Goal: Entertainment & Leisure: Browse casually

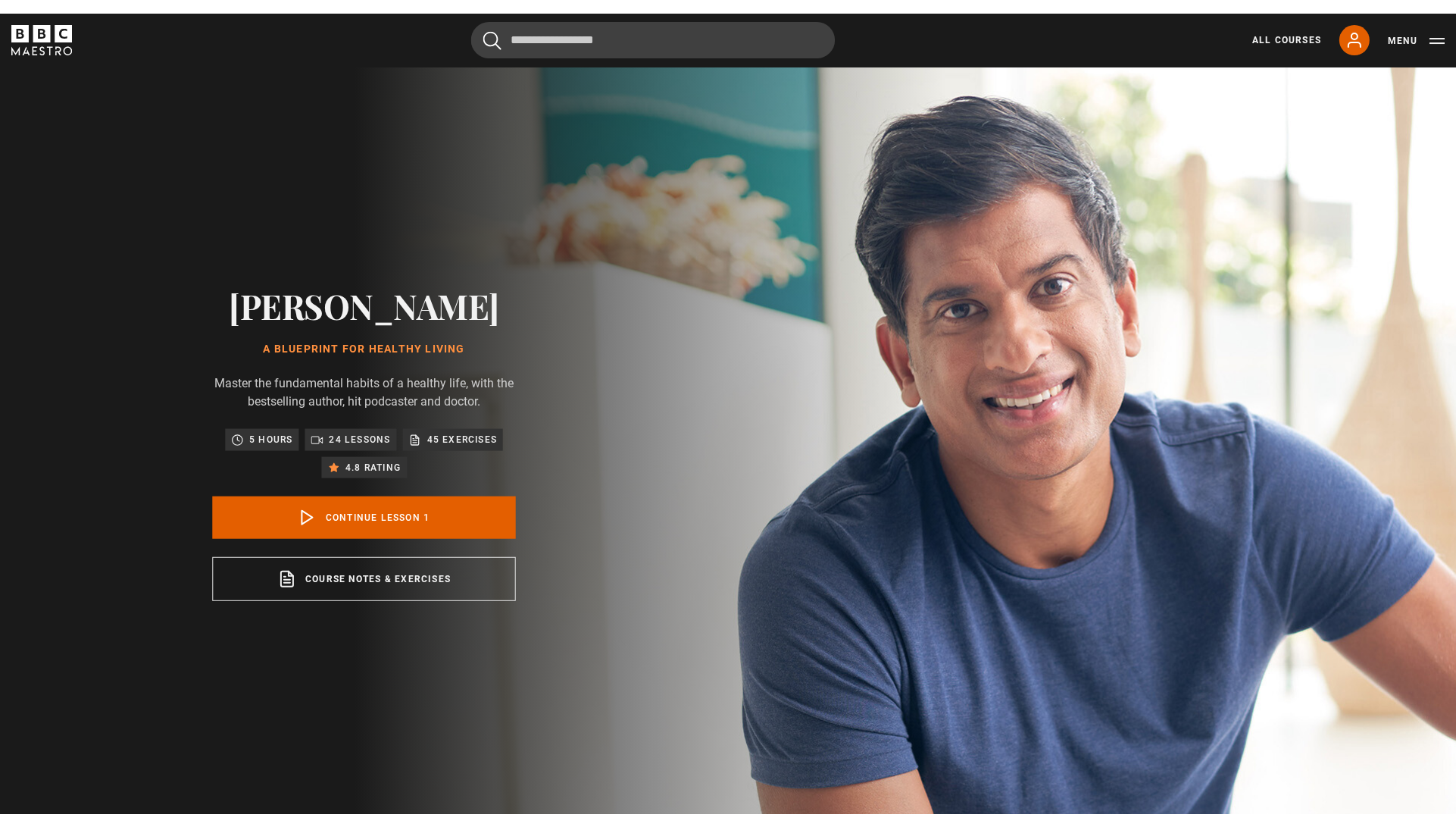
scroll to position [806, 0]
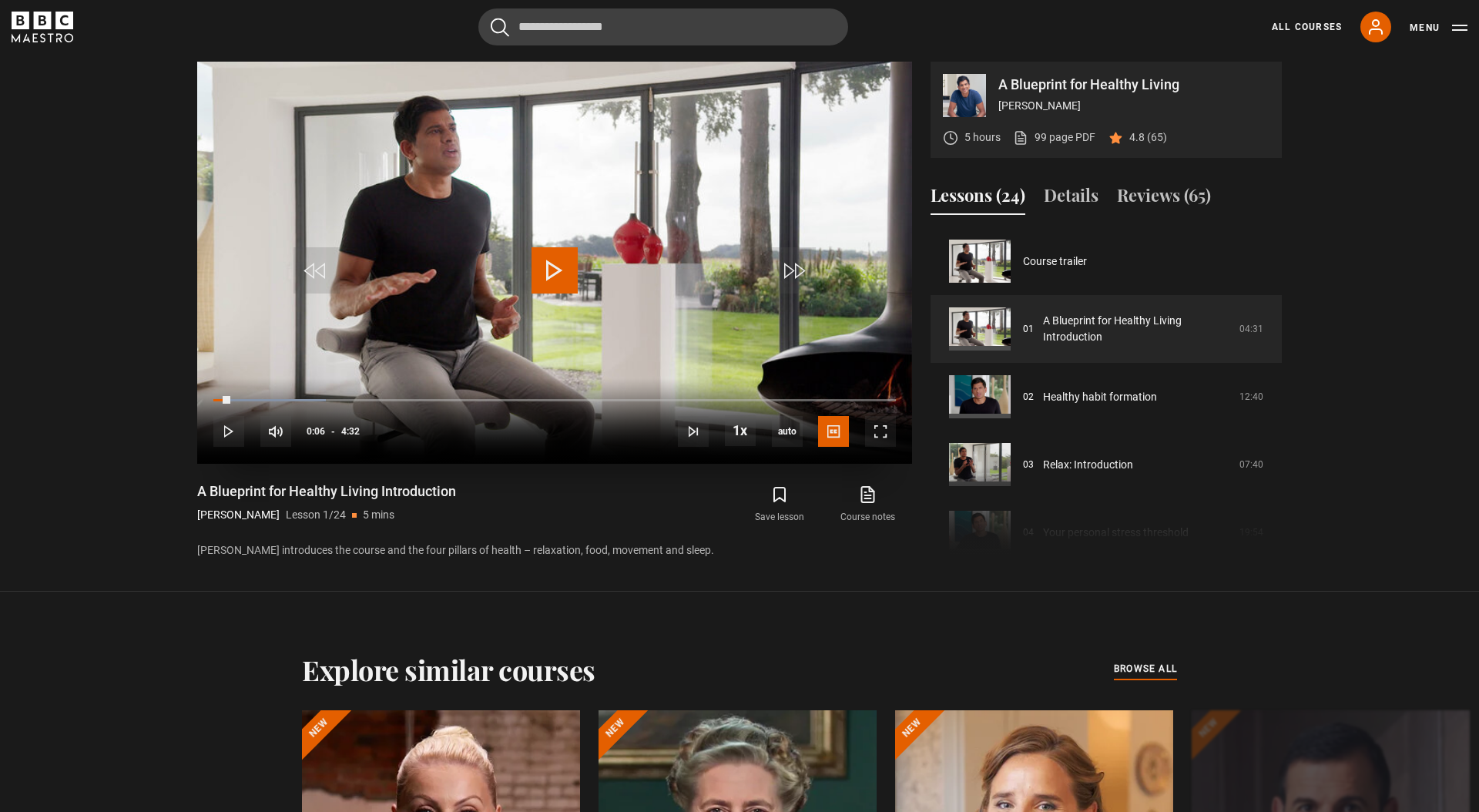
click at [383, 90] on video "Video Player" at bounding box center [554, 263] width 715 height 402
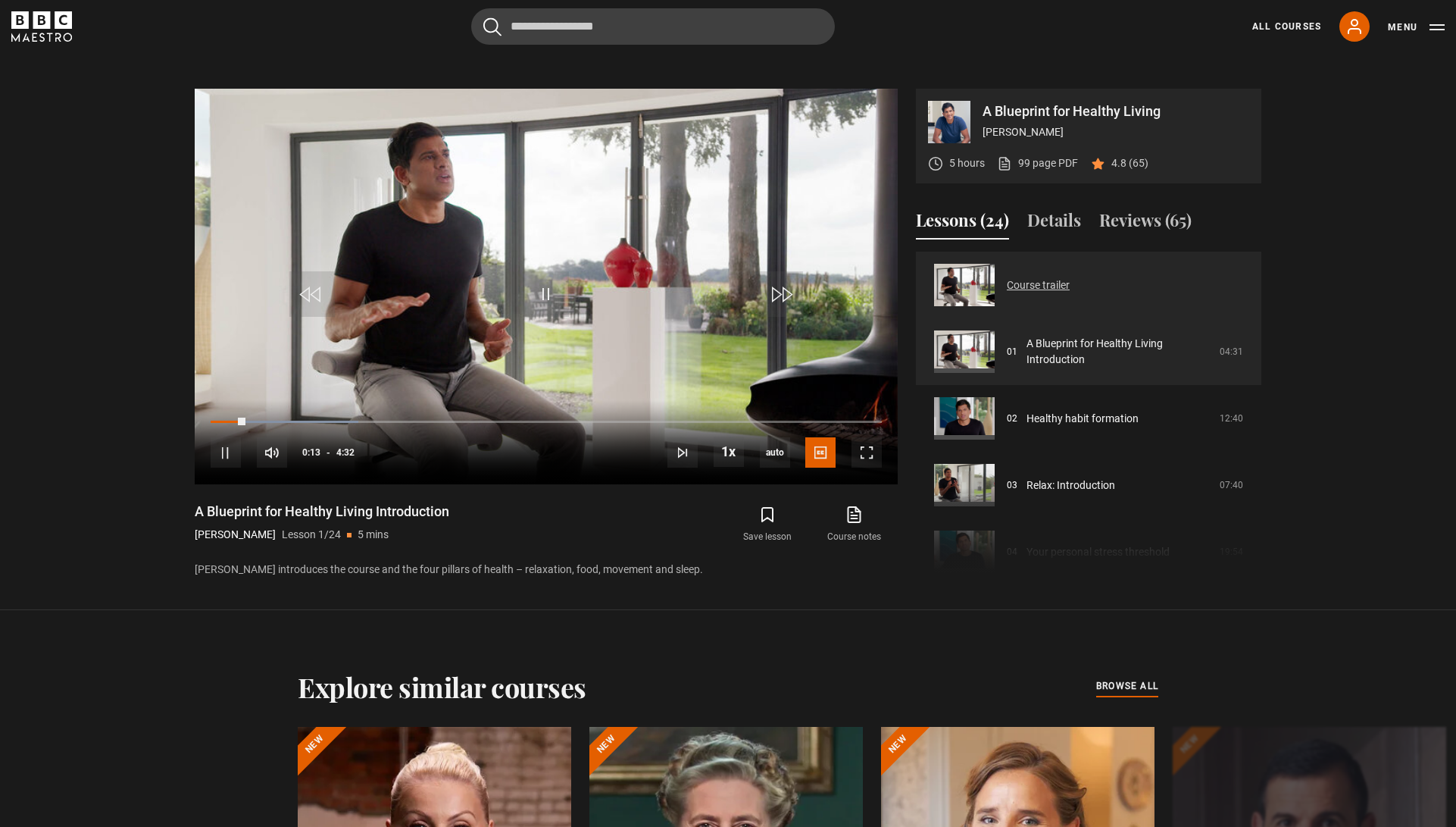
click at [1053, 285] on link "Course trailer" at bounding box center [1038, 285] width 62 height 16
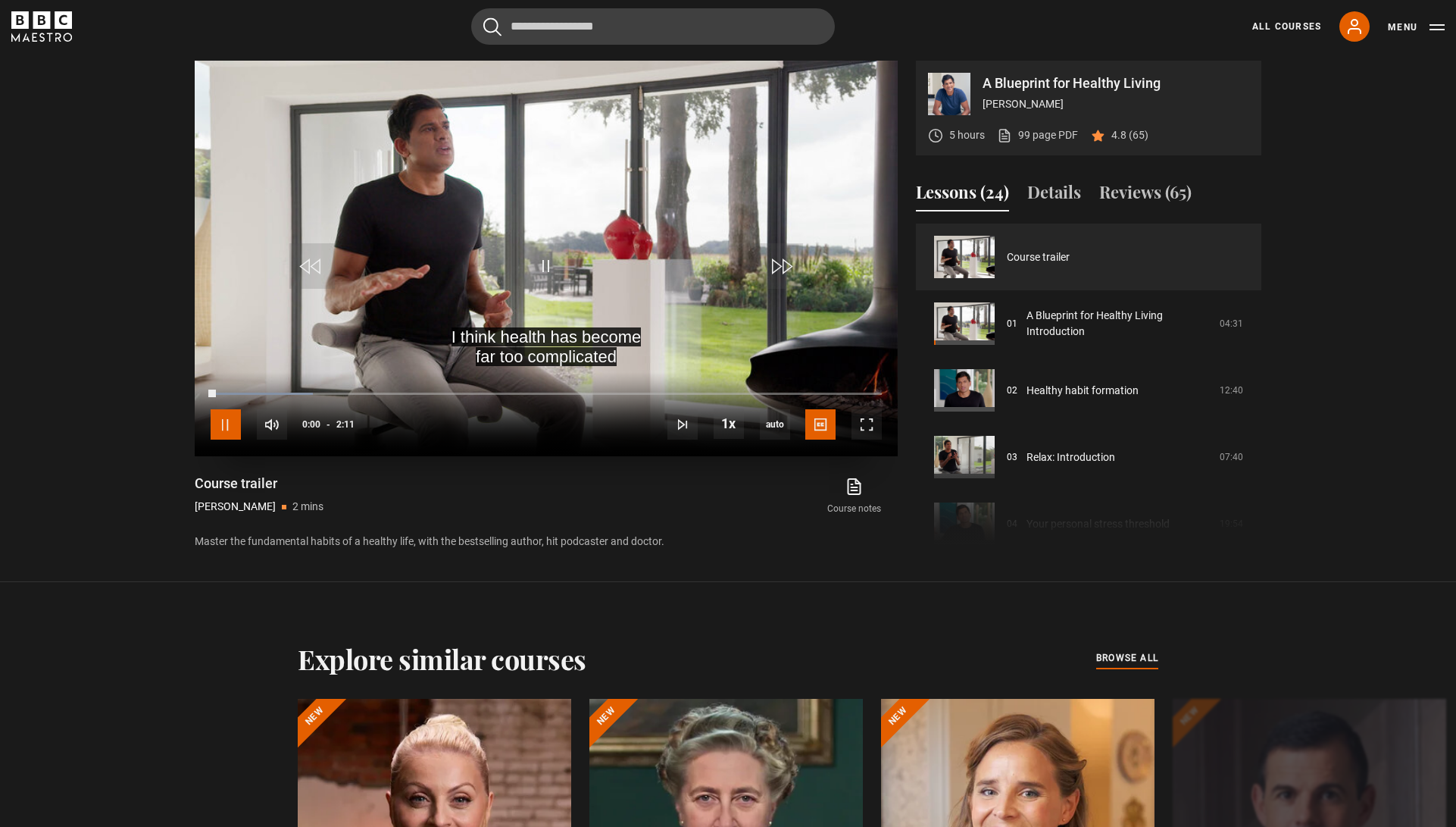
click at [225, 417] on span "Video Player" at bounding box center [226, 424] width 30 height 30
click at [858, 414] on span "Video Player" at bounding box center [867, 424] width 30 height 30
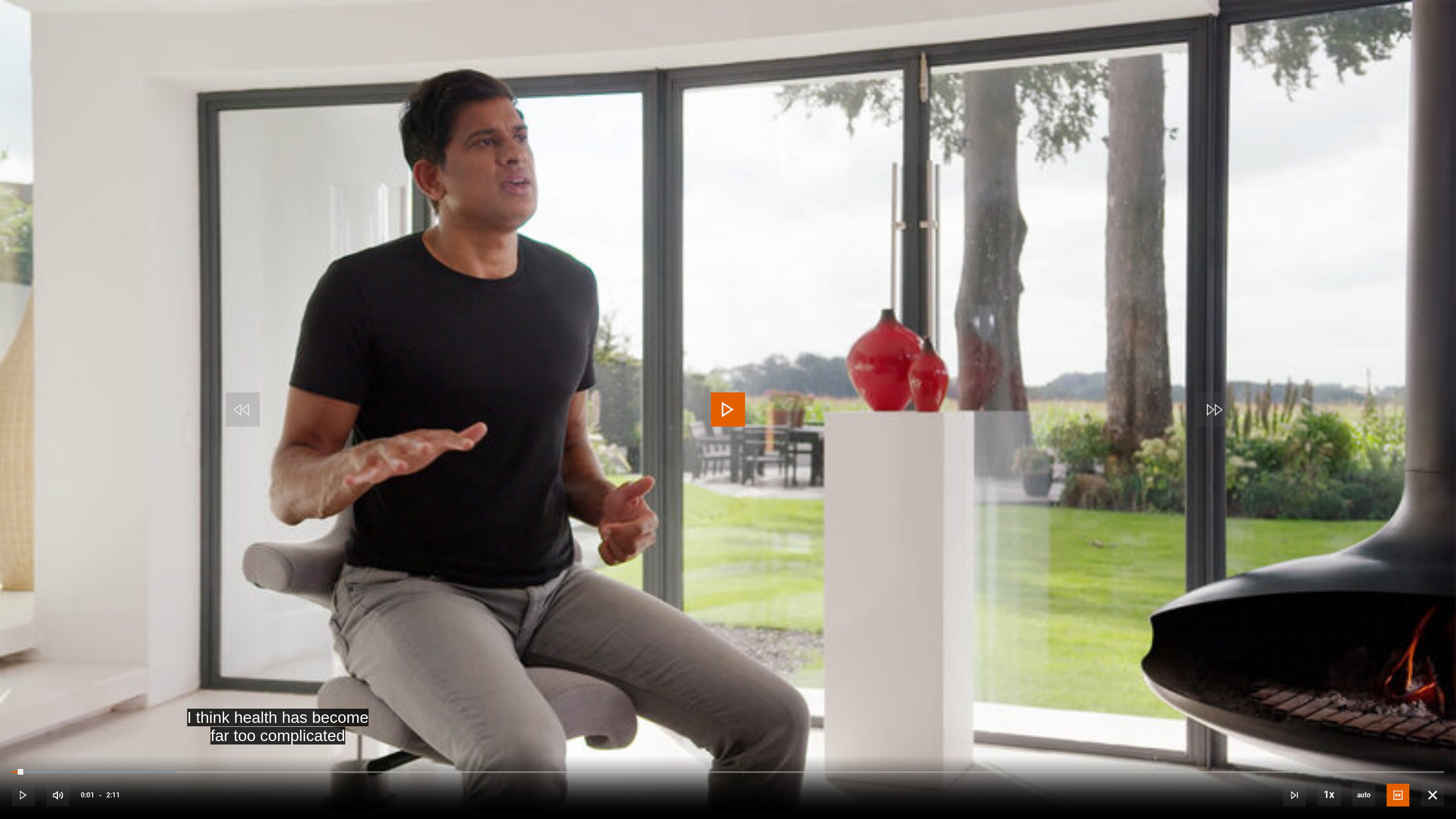
drag, startPoint x: 23, startPoint y: 771, endPoint x: 11, endPoint y: 774, distance: 12.4
click at [1, 620] on div "10s Skip Back 10 seconds Play 10s Skip Forward 10 seconds Loaded : 11.45% 0:00 …" at bounding box center [728, 787] width 1456 height 63
click at [20, 620] on span "Video Player" at bounding box center [23, 795] width 23 height 23
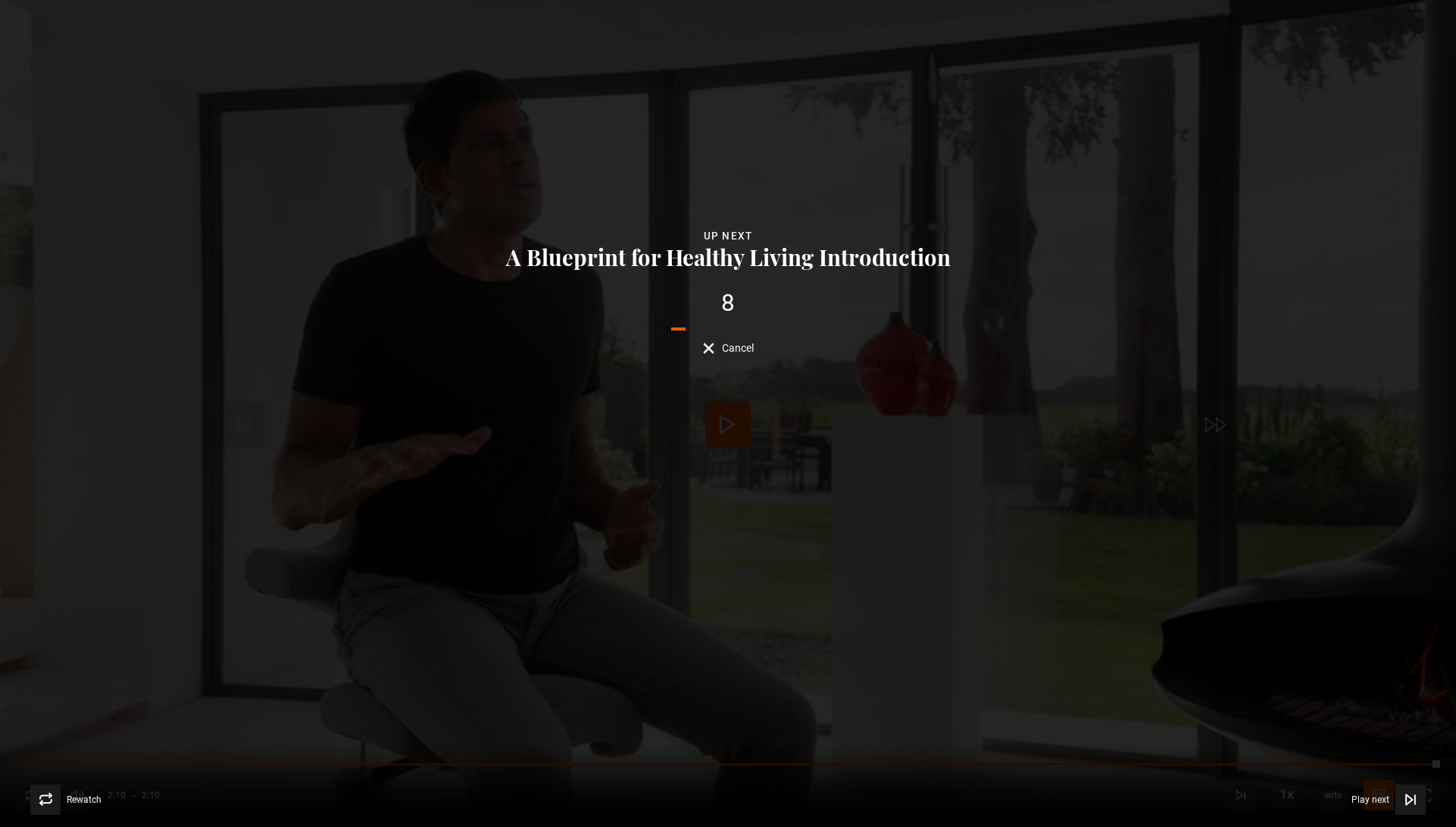
scroll to position [836, 0]
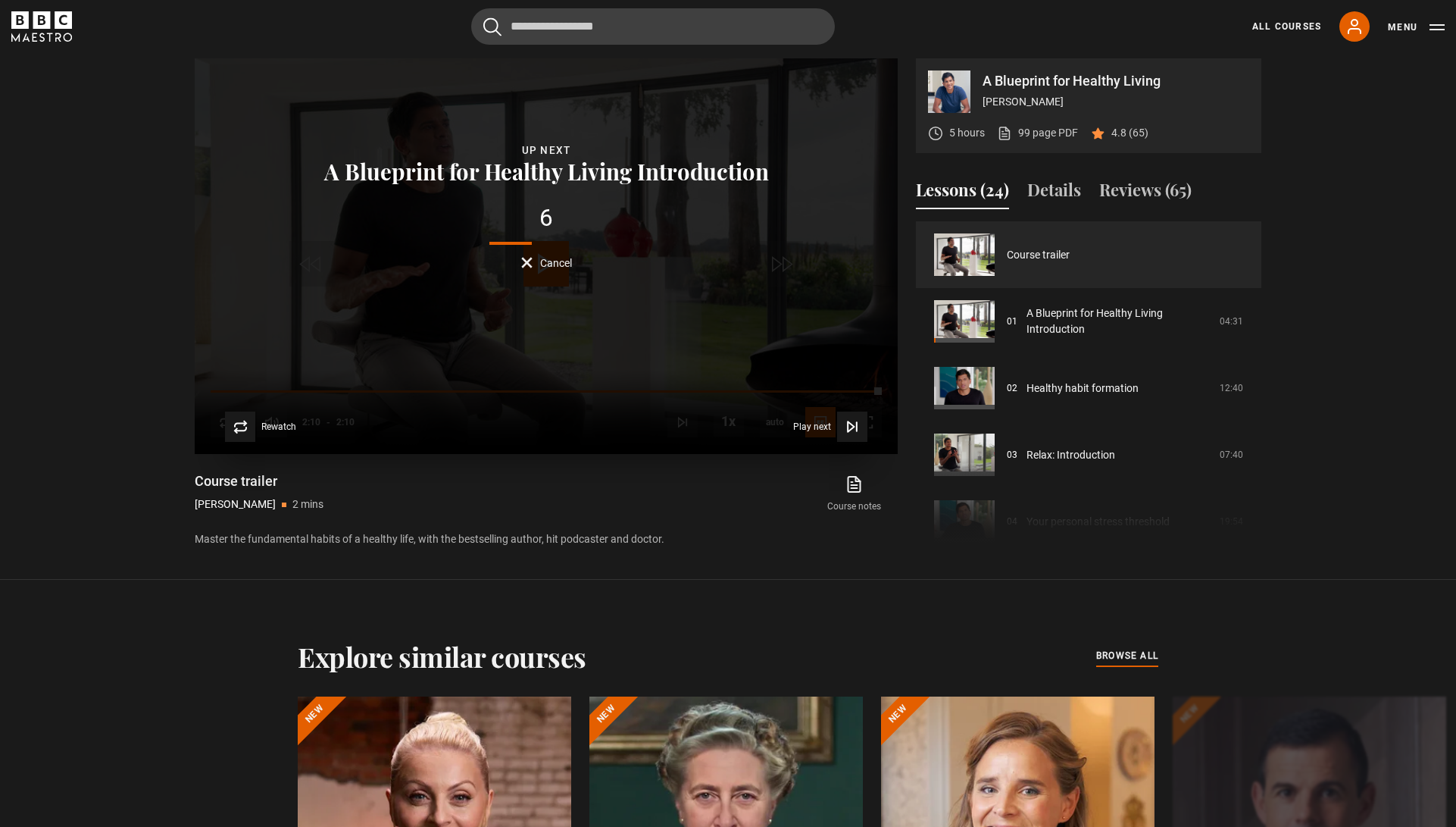
click at [561, 260] on span "Cancel" at bounding box center [556, 262] width 32 height 10
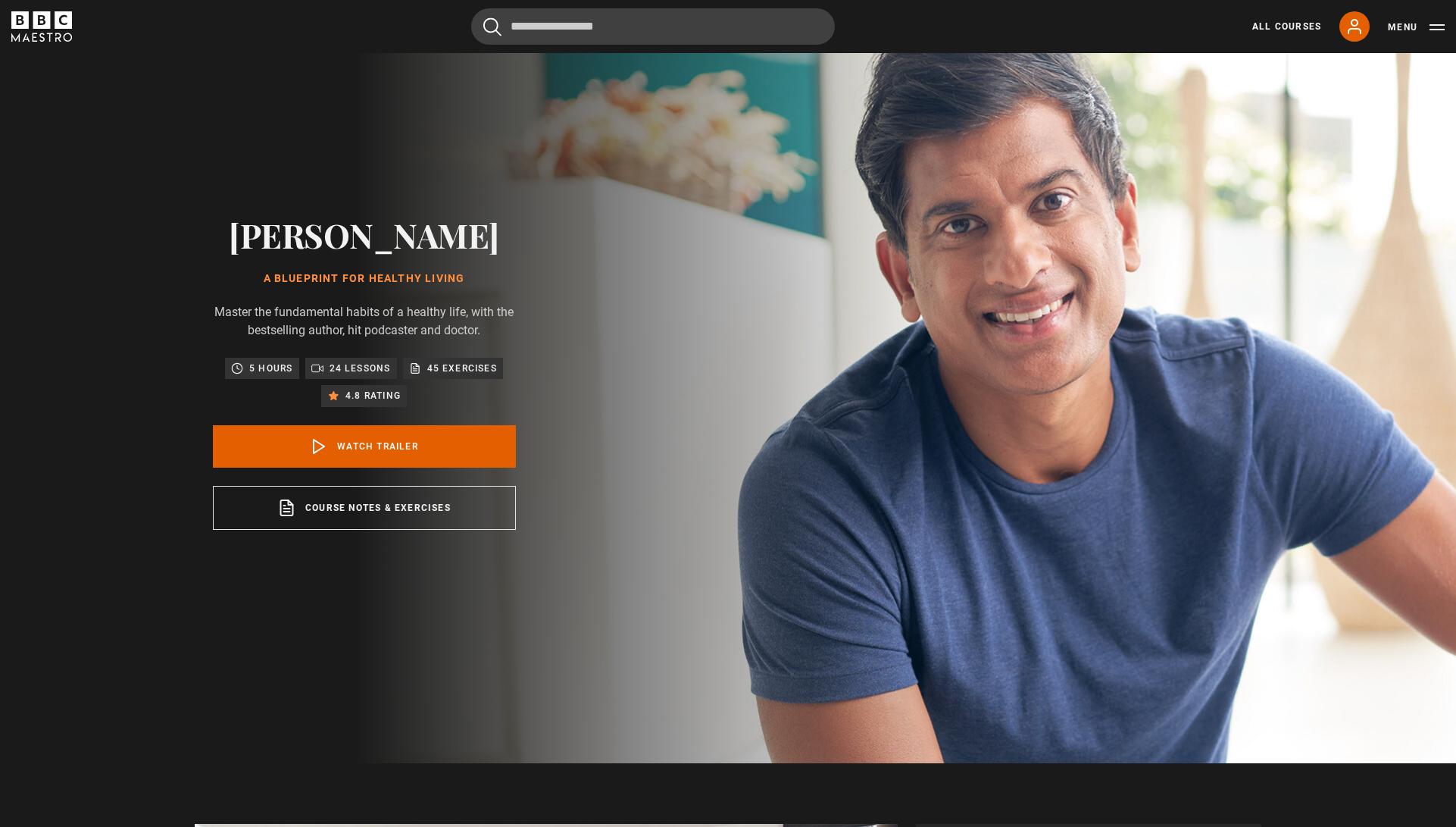
scroll to position [0, 0]
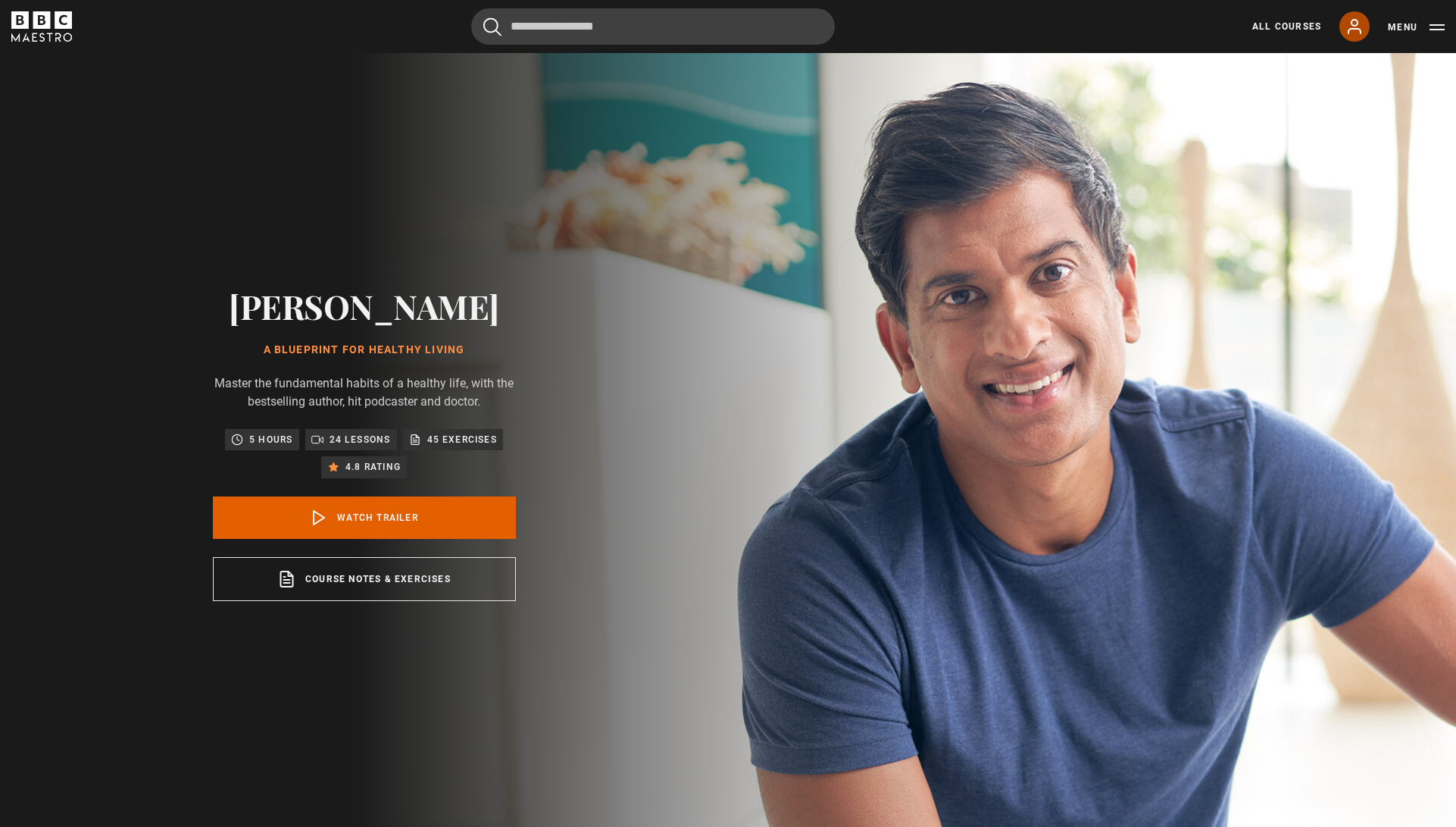
click at [1351, 27] on icon at bounding box center [1354, 26] width 18 height 18
click at [1272, 25] on link "All Courses" at bounding box center [1287, 26] width 69 height 13
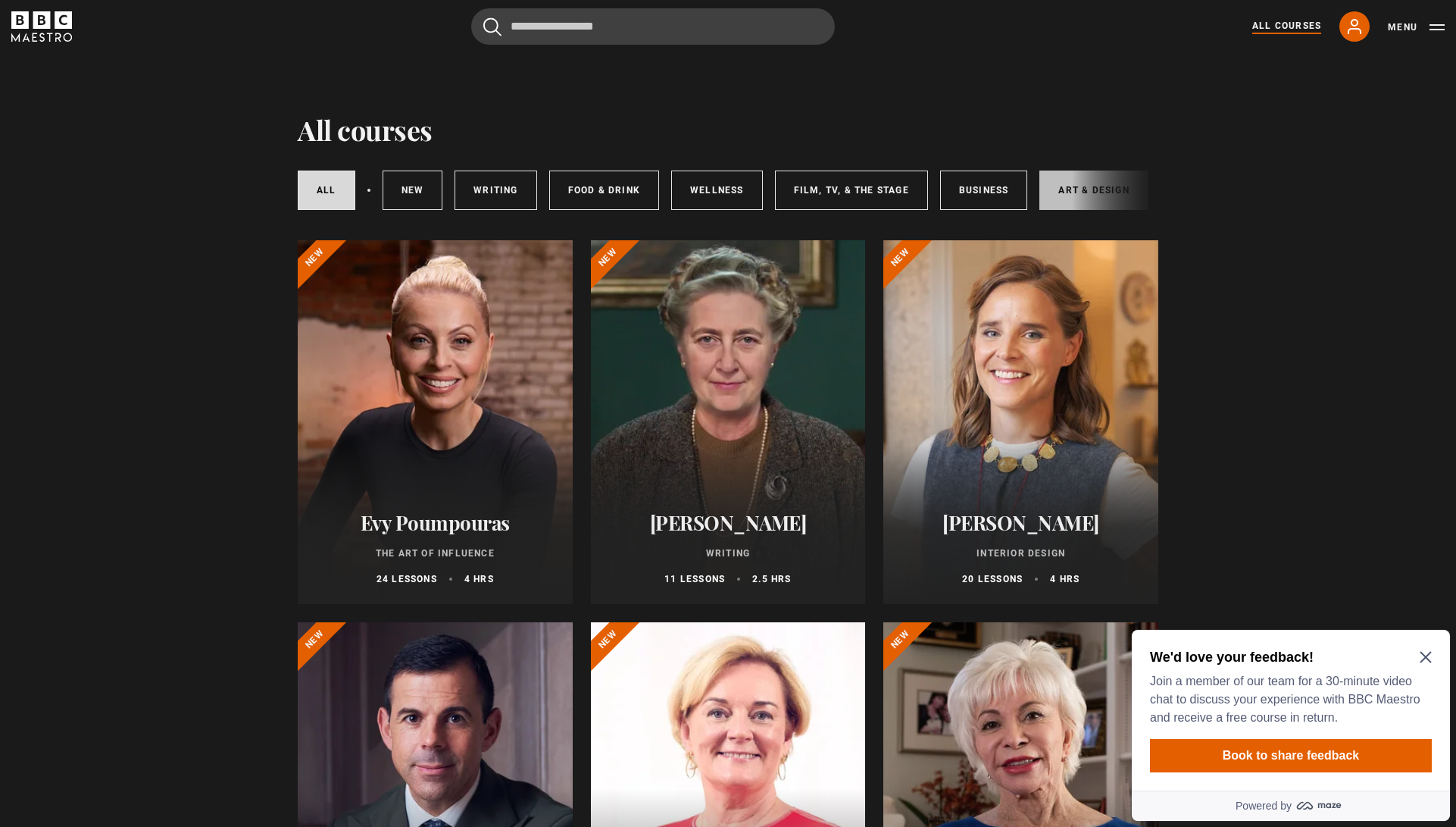
click at [1070, 198] on link "Art & Design" at bounding box center [1094, 190] width 109 height 40
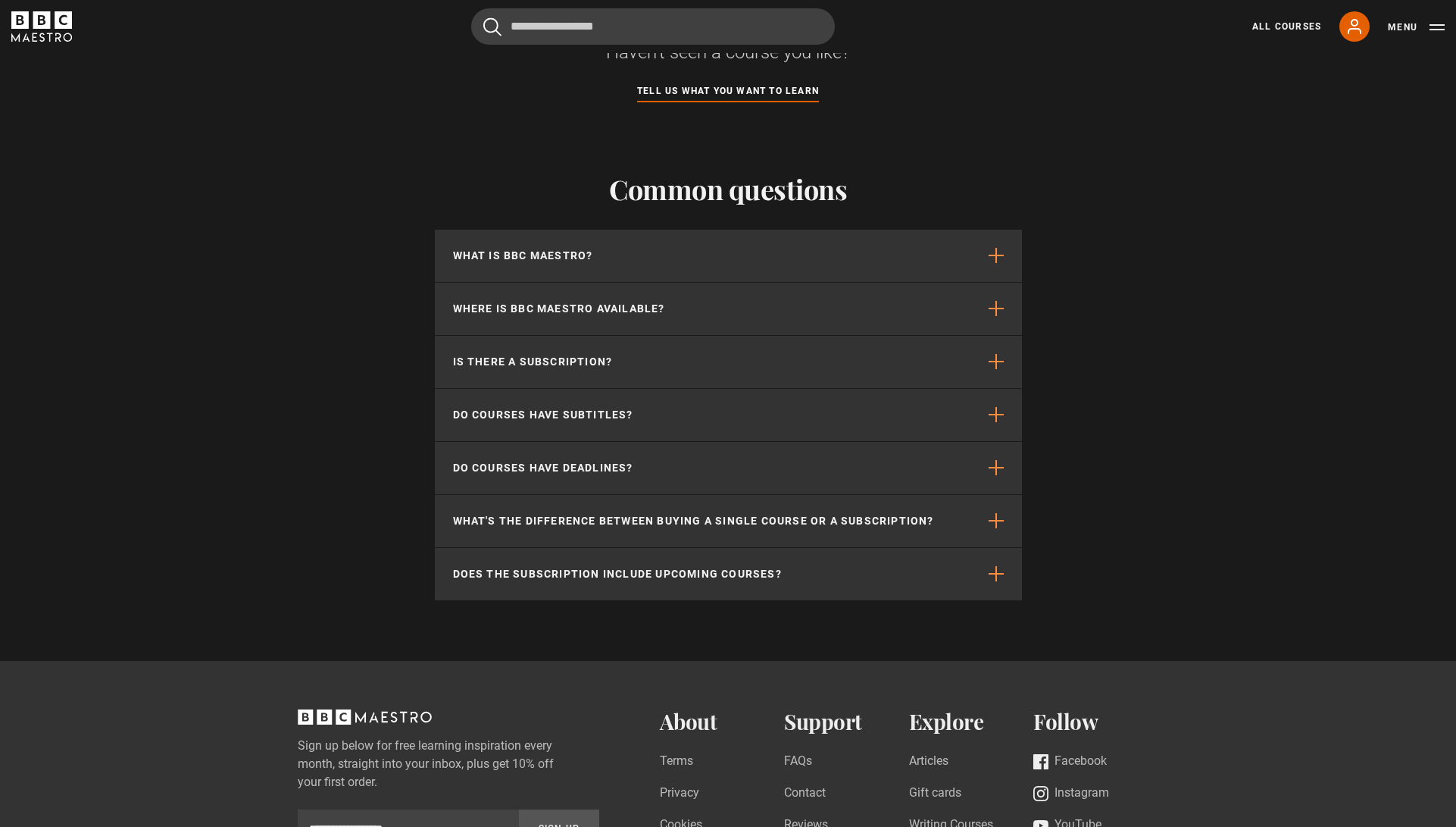
scroll to position [1302, 0]
